Goal: Task Accomplishment & Management: Complete application form

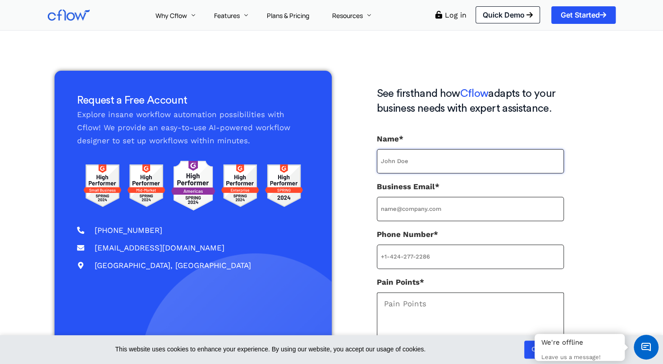
click at [432, 154] on input "Name*" at bounding box center [470, 161] width 187 height 24
type input "Narantuya Gunsenkhorol"
type input "[DOMAIN_NAME][EMAIL_ADDRESS][DOMAIN_NAME]"
type input "17034698284"
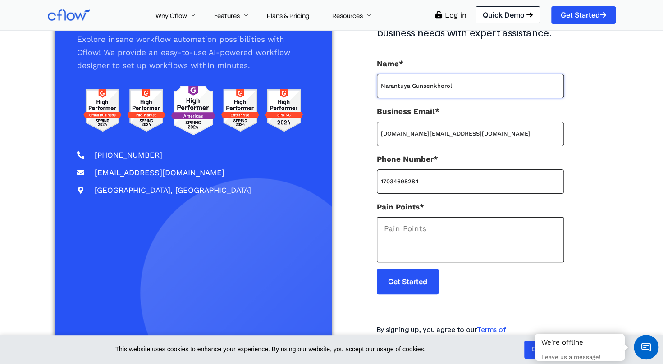
scroll to position [88, 0]
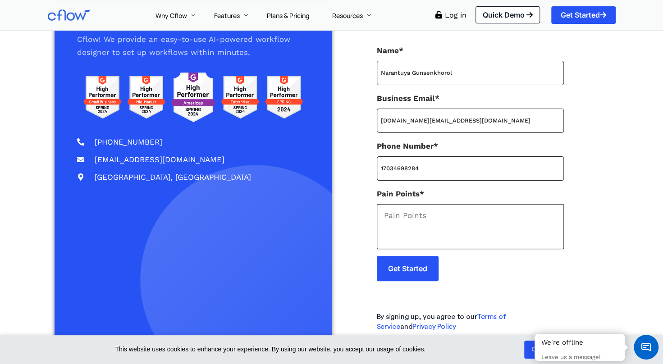
click at [474, 219] on textarea "Pain Points*" at bounding box center [470, 226] width 187 height 45
click at [413, 266] on input "Get Started" at bounding box center [408, 268] width 62 height 25
drag, startPoint x: 448, startPoint y: 118, endPoint x: 321, endPoint y: 114, distance: 127.1
click at [321, 114] on div "Request a Free Account Explore insane workflow automation possibilities with Cf…" at bounding box center [332, 164] width 554 height 365
type input "[EMAIL_ADDRESS][DOMAIN_NAME]"
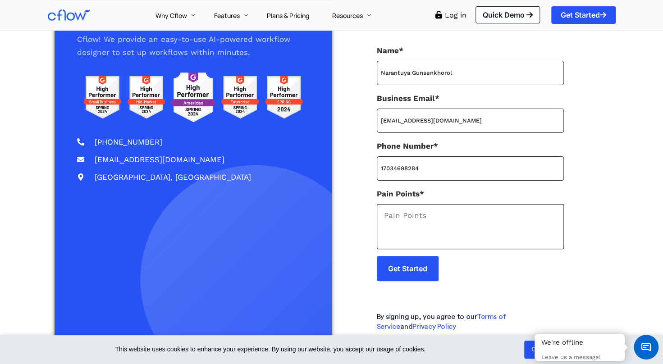
click at [422, 223] on textarea "Pain Points*" at bounding box center [470, 226] width 187 height 45
type textarea "m"
click at [489, 239] on textarea "Streamline process" at bounding box center [470, 226] width 187 height 45
type textarea "Streamline process"
click at [404, 268] on input "Get Started" at bounding box center [408, 268] width 62 height 25
